Goal: Find specific page/section: Find specific page/section

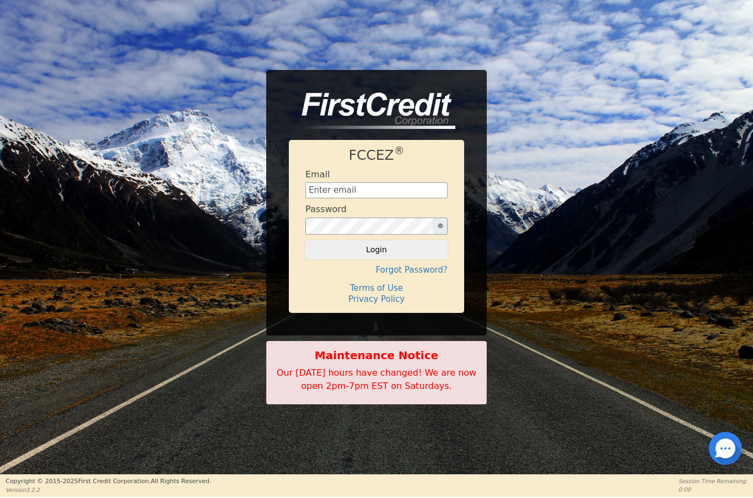
click at [368, 192] on input "text" at bounding box center [376, 190] width 142 height 17
type input "[EMAIL_ADDRESS][DOMAIN_NAME]"
click at [405, 255] on button "Login" at bounding box center [376, 249] width 142 height 19
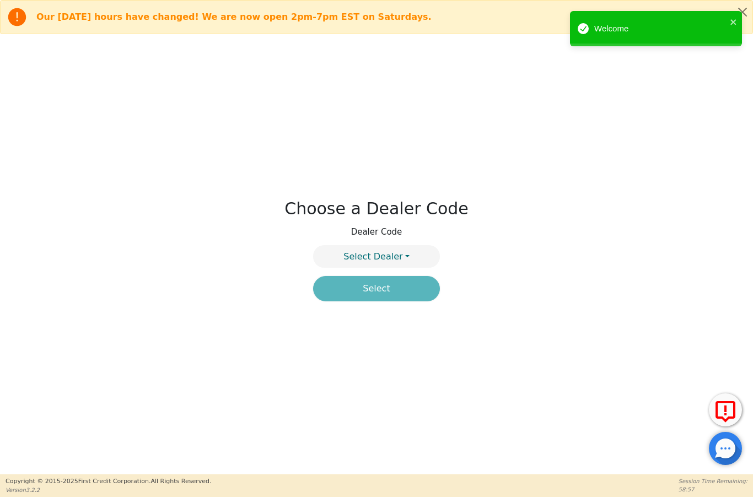
click at [409, 260] on button "Select Dealer" at bounding box center [376, 256] width 127 height 23
click at [403, 287] on link "4394A" at bounding box center [377, 283] width 126 height 15
click at [412, 293] on button "Select" at bounding box center [376, 288] width 127 height 25
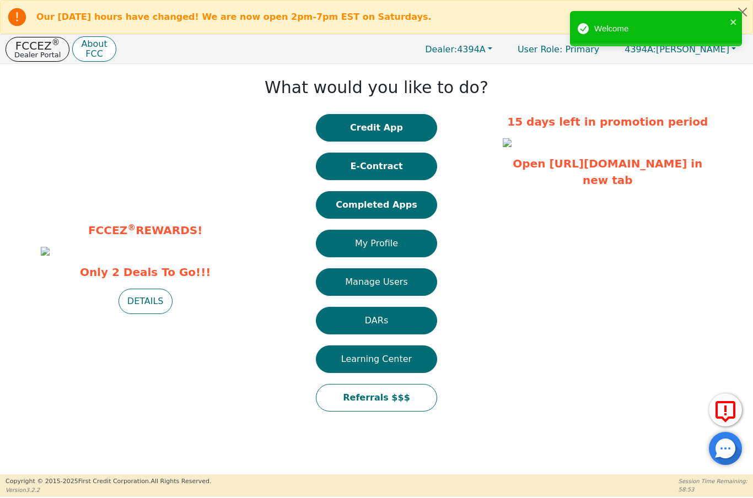
click at [406, 212] on button "Completed Apps" at bounding box center [376, 205] width 121 height 28
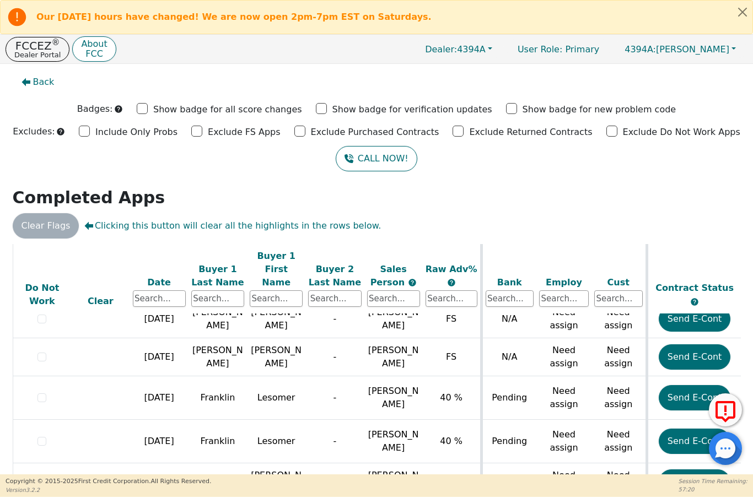
click at [22, 51] on p "Dealer Portal" at bounding box center [37, 54] width 46 height 7
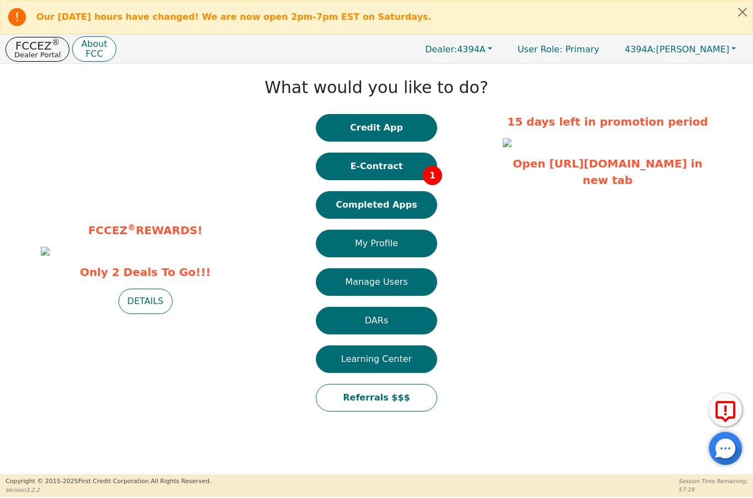
click at [400, 170] on button "E-Contract 1" at bounding box center [376, 167] width 121 height 28
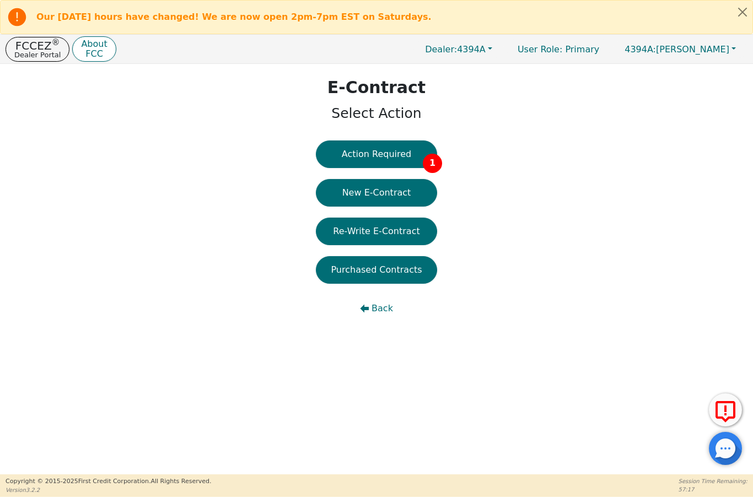
click at [400, 150] on button "Action Required 1" at bounding box center [376, 155] width 121 height 28
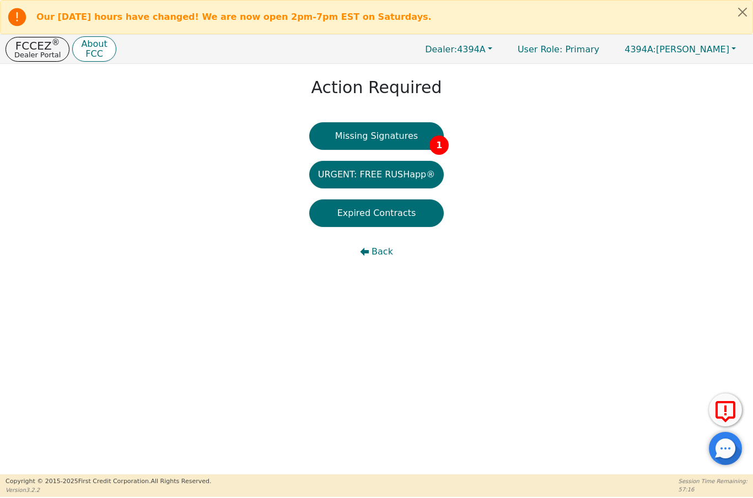
click at [387, 138] on button "Missing Signatures 1" at bounding box center [376, 136] width 135 height 28
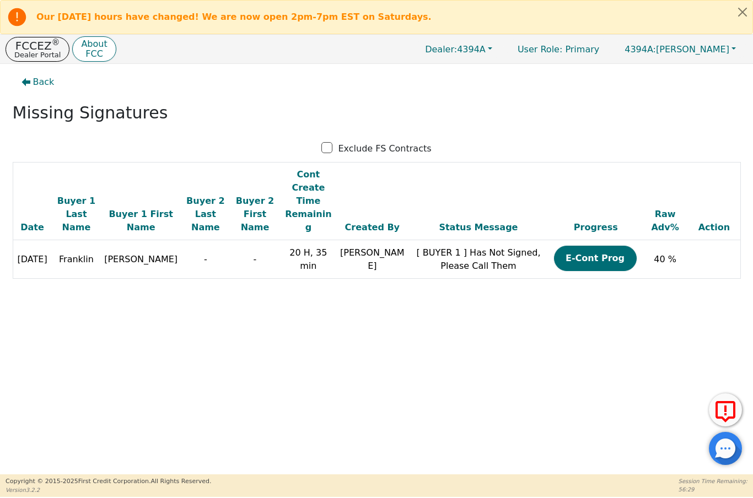
click at [26, 56] on p "Dealer Portal" at bounding box center [37, 54] width 46 height 7
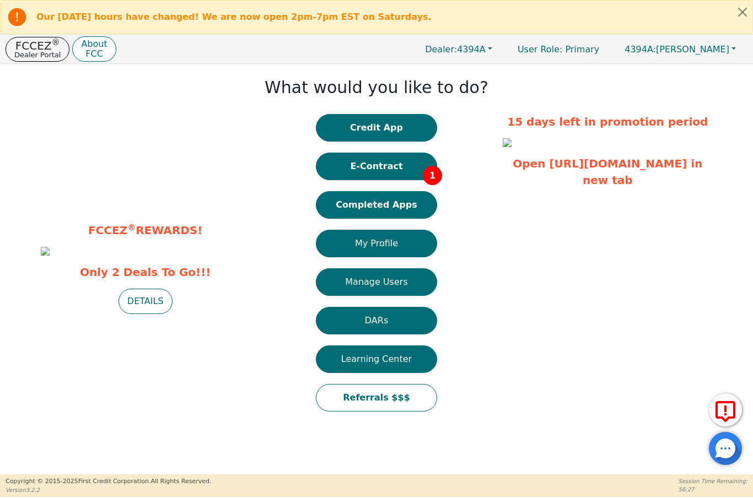
click at [389, 212] on button "Completed Apps" at bounding box center [376, 205] width 121 height 28
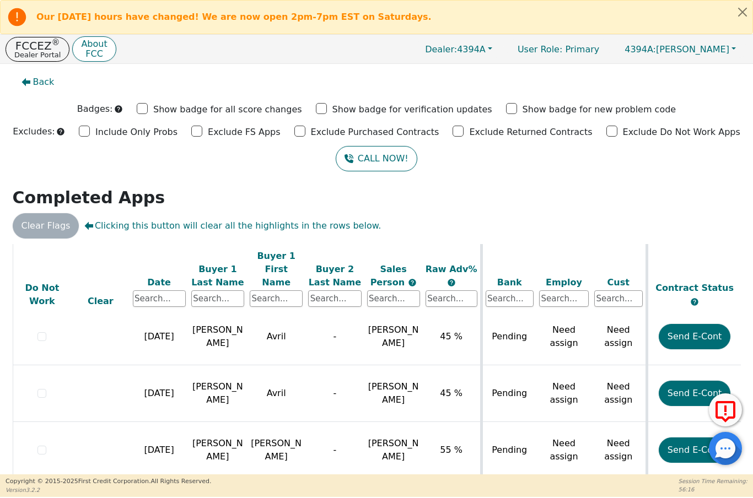
scroll to position [1630, -1]
